Goal: Information Seeking & Learning: Learn about a topic

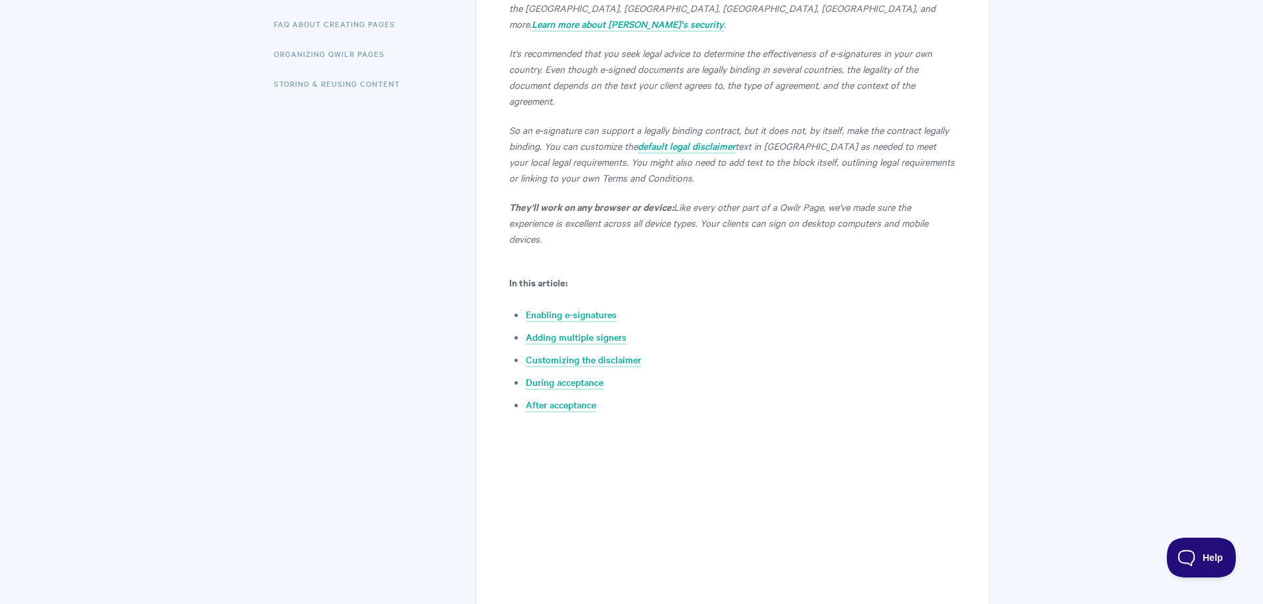
scroll to position [500, 0]
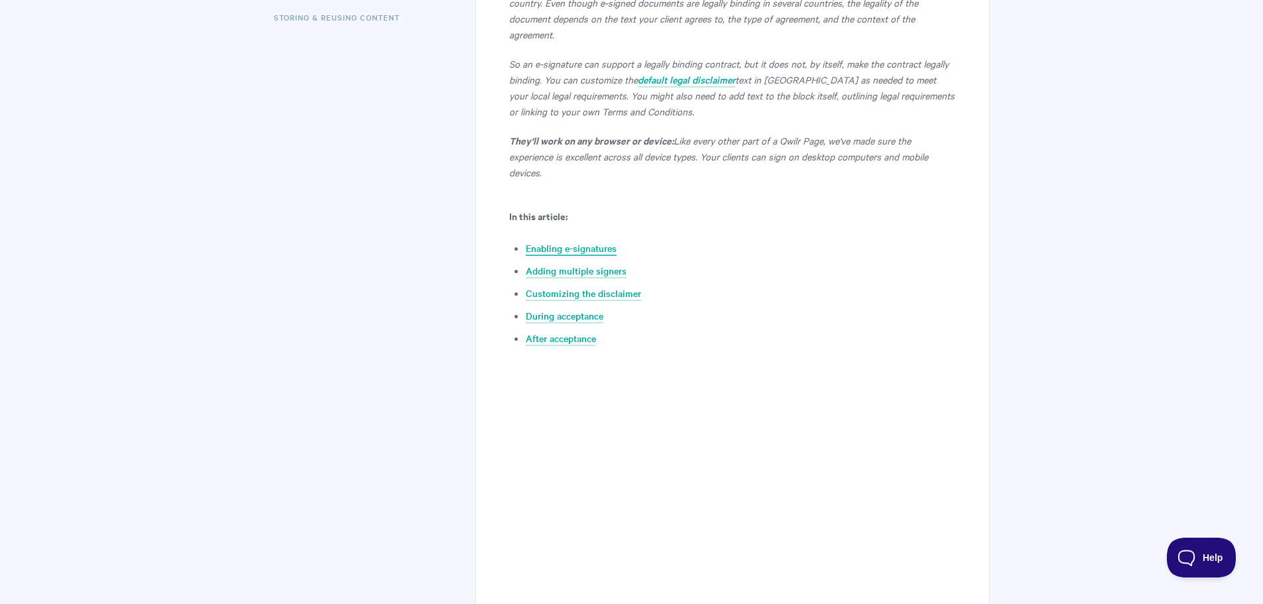
click at [563, 241] on link "Enabling e-signatures" at bounding box center [571, 248] width 91 height 15
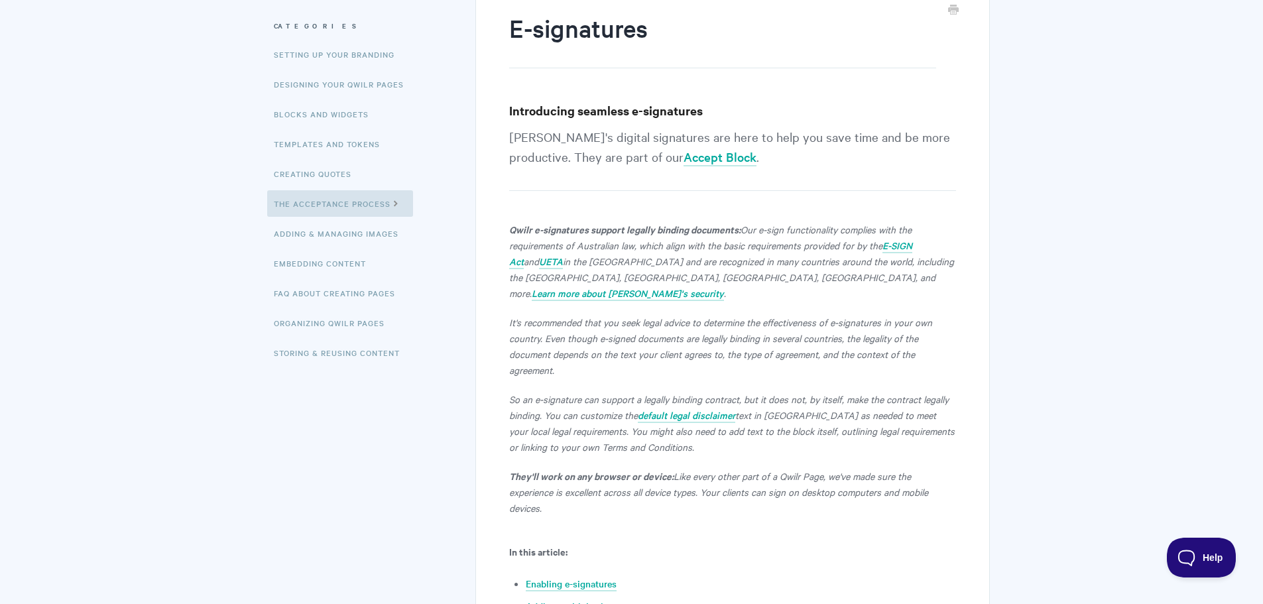
scroll to position [164, 0]
click at [316, 267] on link "Embedding Content" at bounding box center [321, 264] width 109 height 27
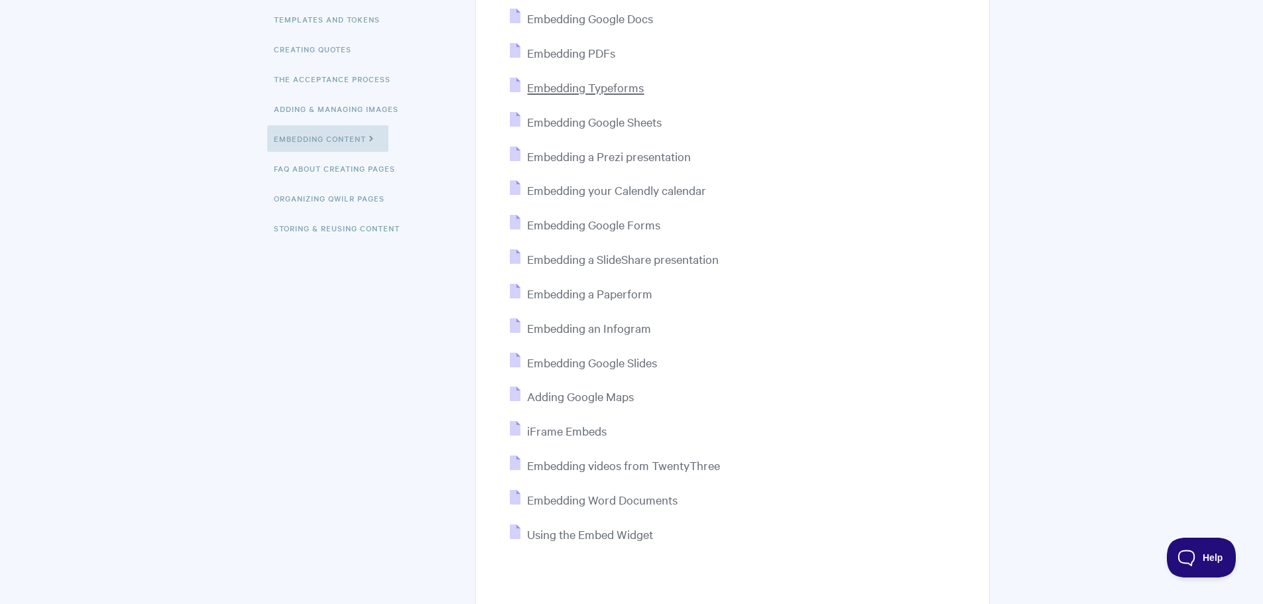
scroll to position [331, 0]
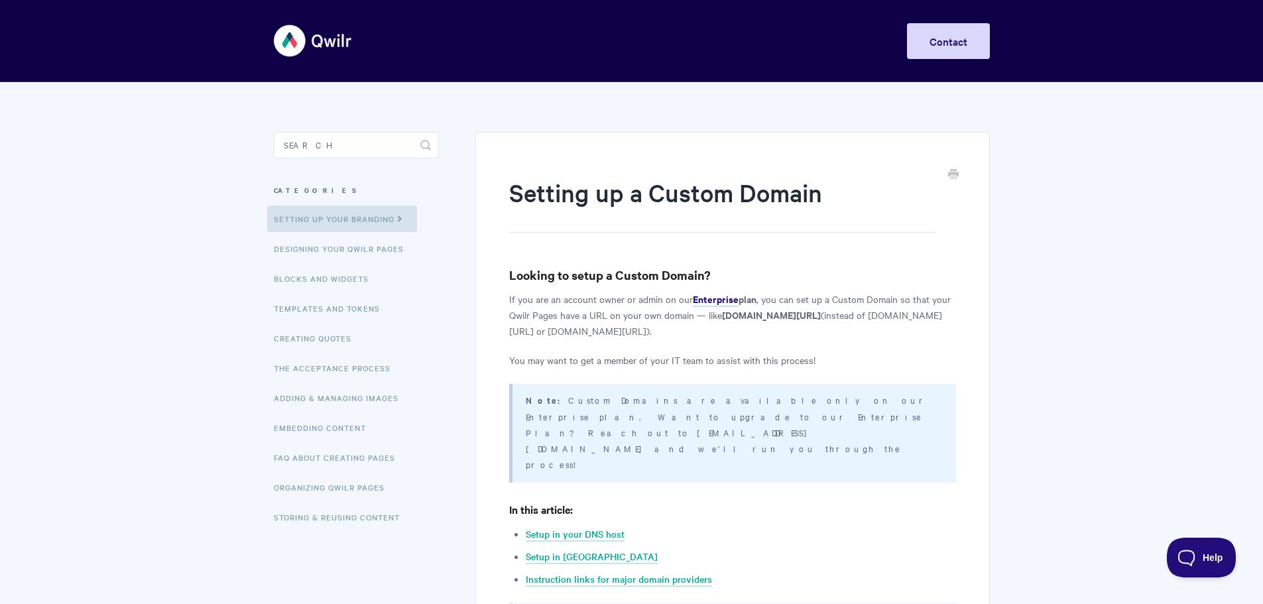
click at [296, 37] on img at bounding box center [313, 41] width 79 height 50
